Goal: Task Accomplishment & Management: Manage account settings

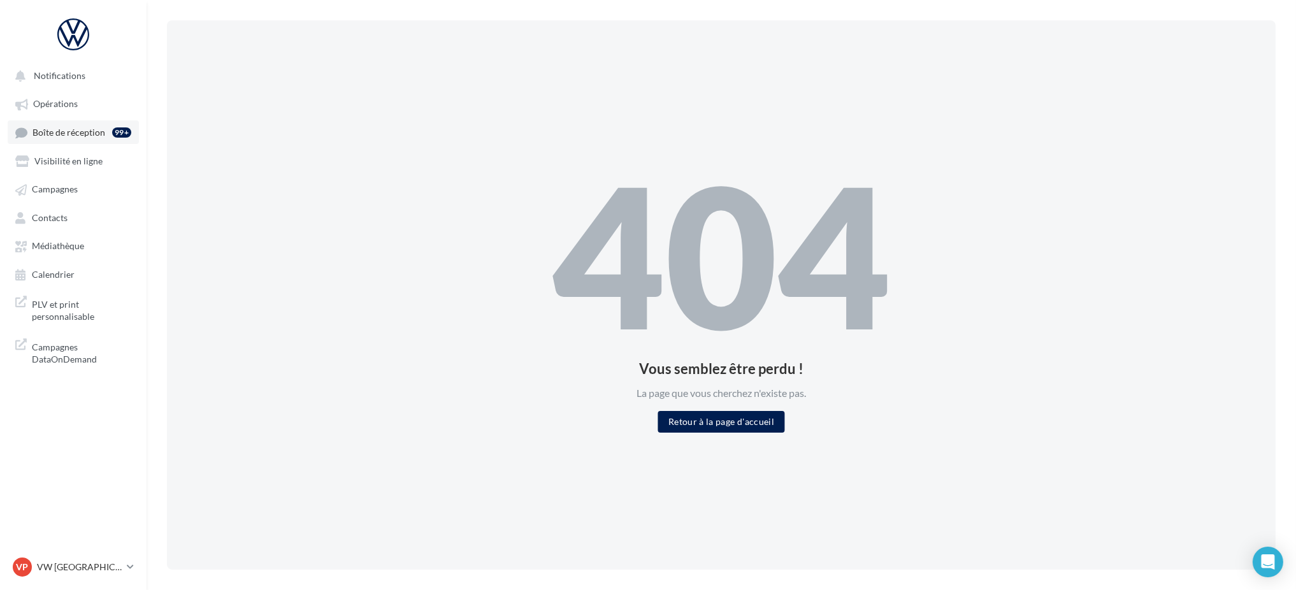
click at [70, 128] on span "Boîte de réception" at bounding box center [68, 132] width 73 height 11
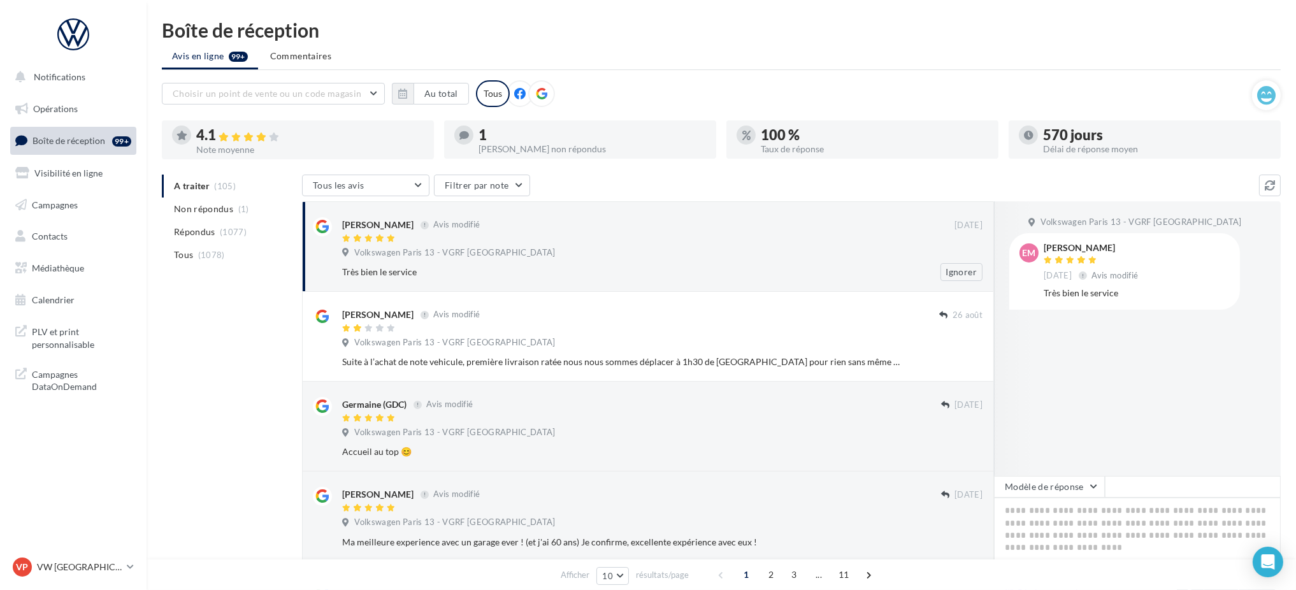
click at [493, 258] on div "Volkswagen Paris 13 - VGRF [GEOGRAPHIC_DATA]" at bounding box center [662, 254] width 640 height 14
click at [953, 272] on button "Ignorer" at bounding box center [961, 272] width 42 height 18
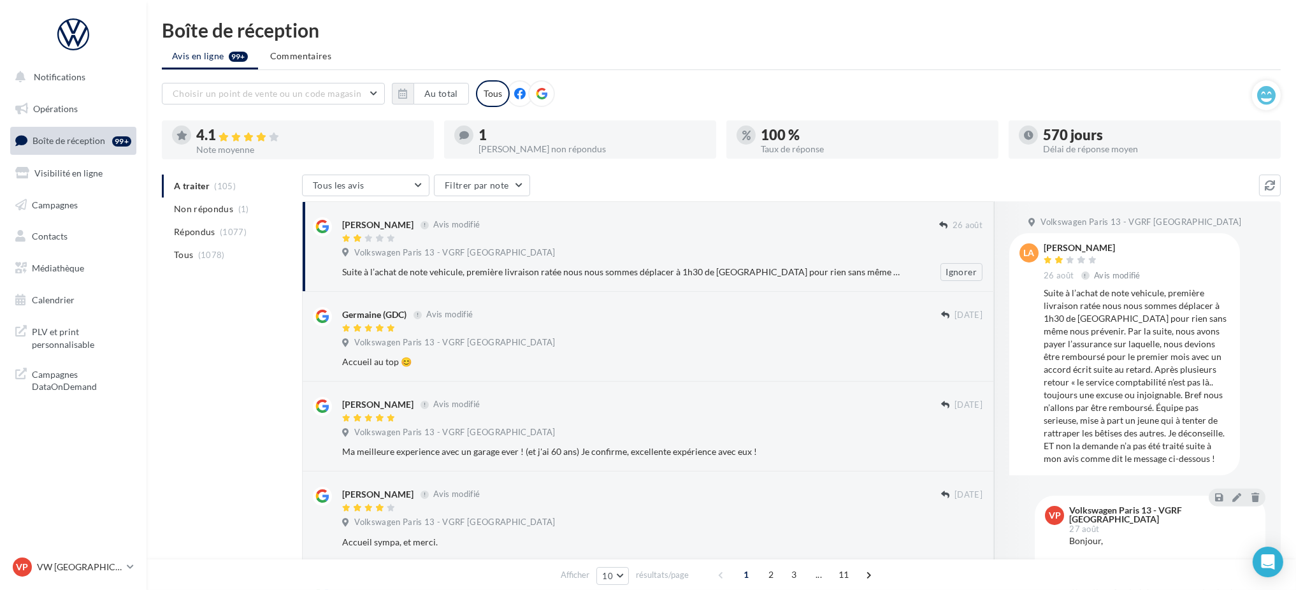
click at [878, 240] on div at bounding box center [640, 239] width 597 height 11
click at [975, 266] on button "Ignorer" at bounding box center [961, 272] width 42 height 18
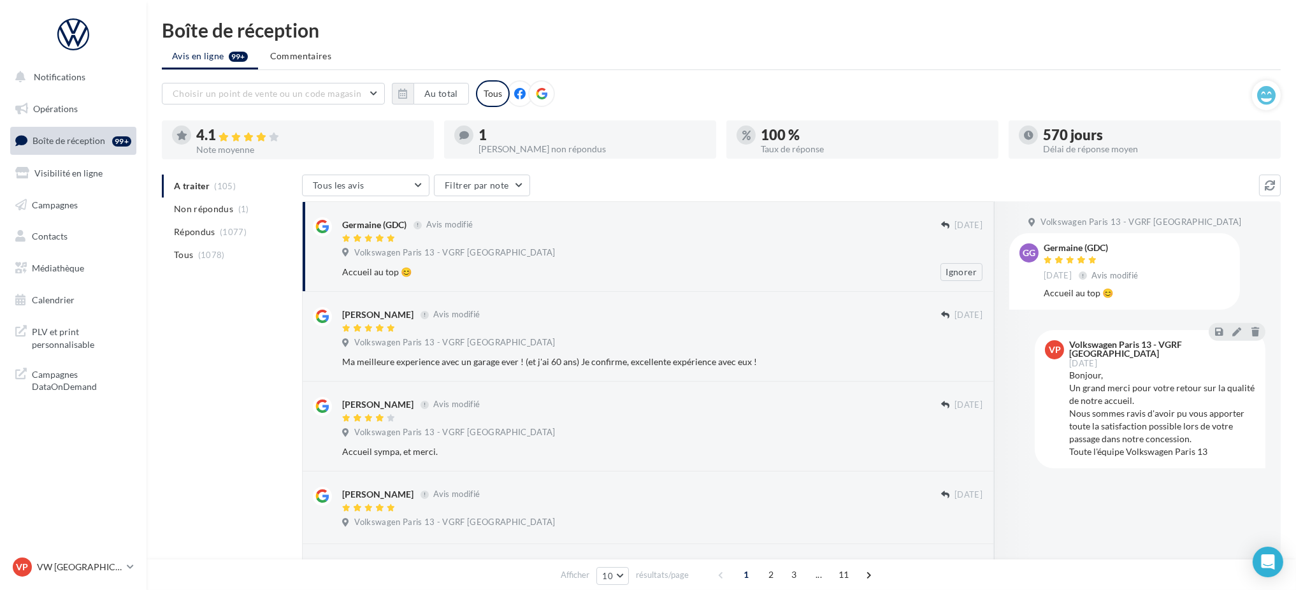
click at [886, 255] on div "Volkswagen Paris 13 - VGRF [GEOGRAPHIC_DATA]" at bounding box center [662, 254] width 640 height 14
click at [954, 268] on button "Ignorer" at bounding box center [961, 272] width 42 height 18
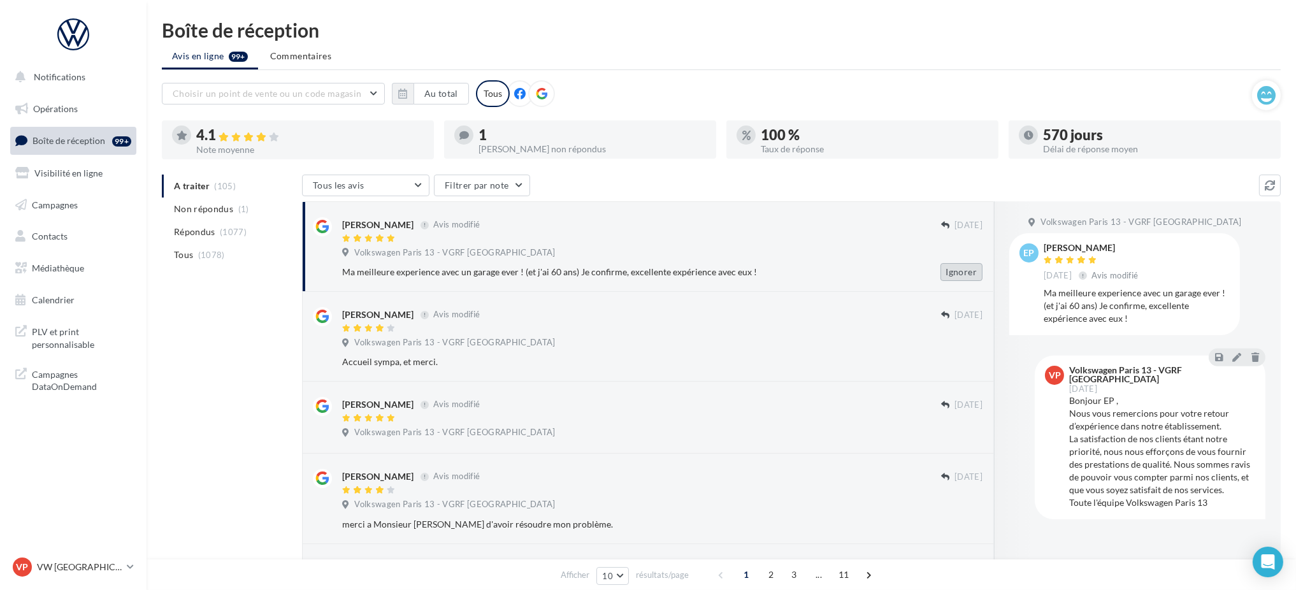
click at [967, 278] on button "Ignorer" at bounding box center [961, 272] width 42 height 18
